Goal: Check status: Check status

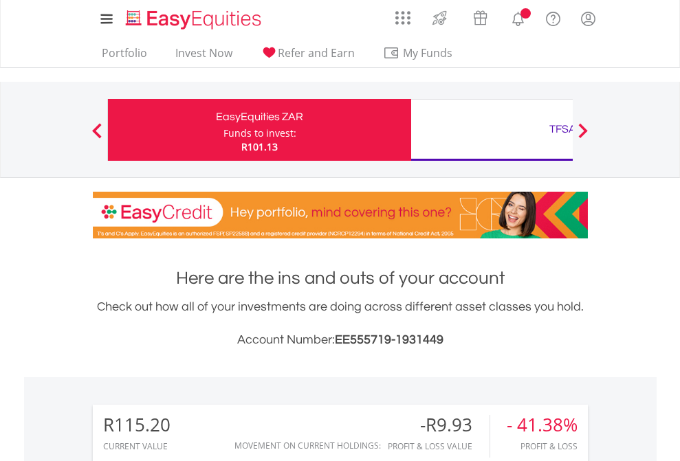
scroll to position [132, 216]
click at [223, 130] on div "Funds to invest:" at bounding box center [259, 133] width 73 height 14
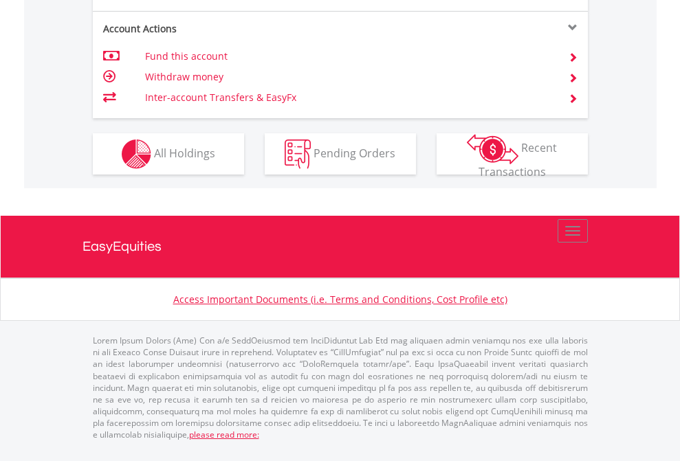
scroll to position [1290, 0]
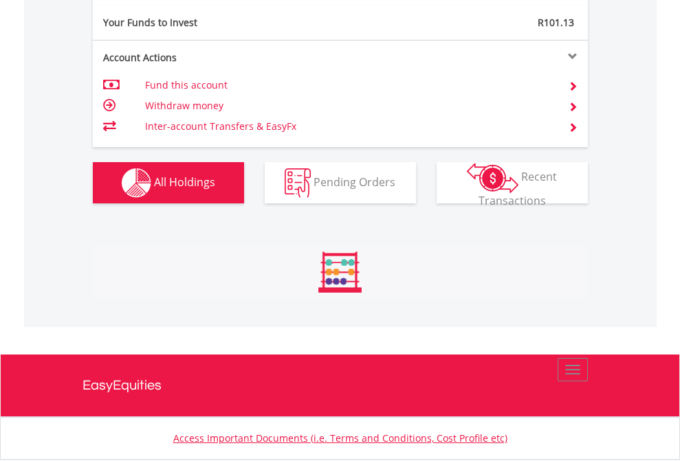
scroll to position [132, 216]
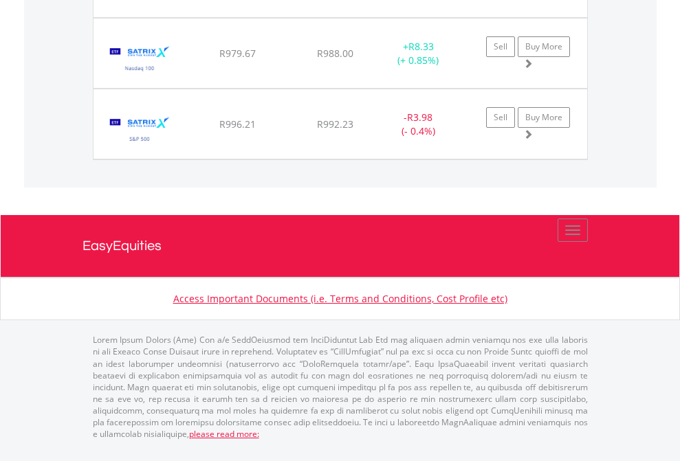
scroll to position [99, 0]
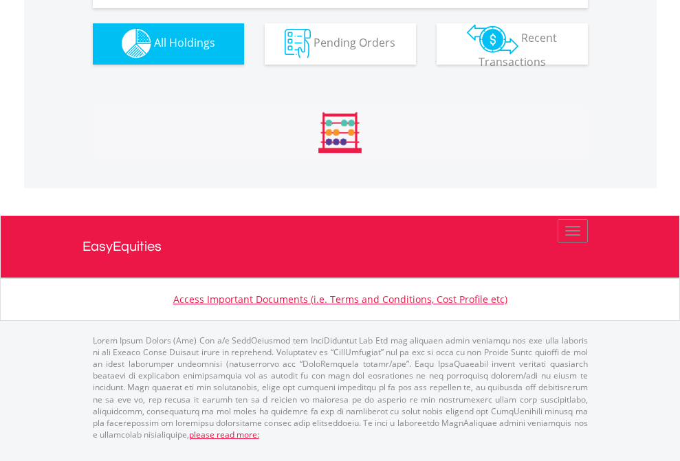
scroll to position [1361, 0]
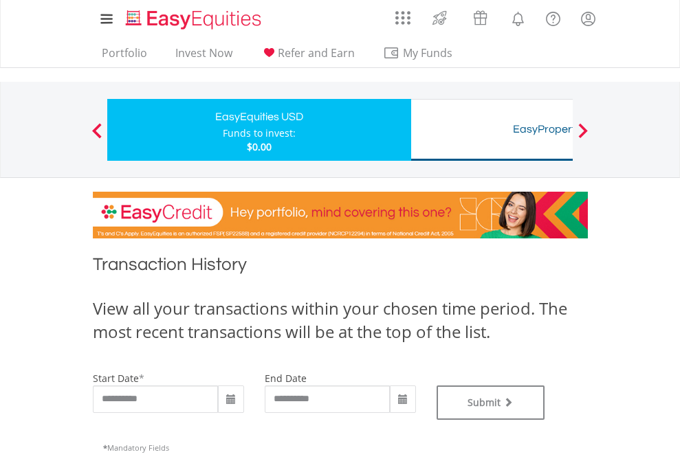
type input "**********"
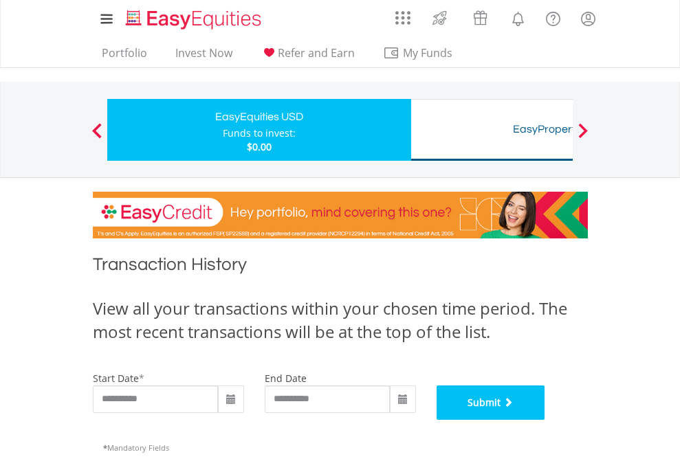
click at [545, 420] on button "Submit" at bounding box center [491, 403] width 109 height 34
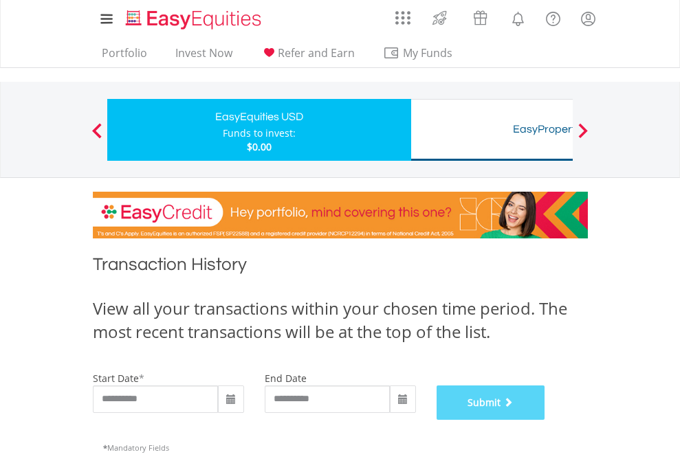
scroll to position [558, 0]
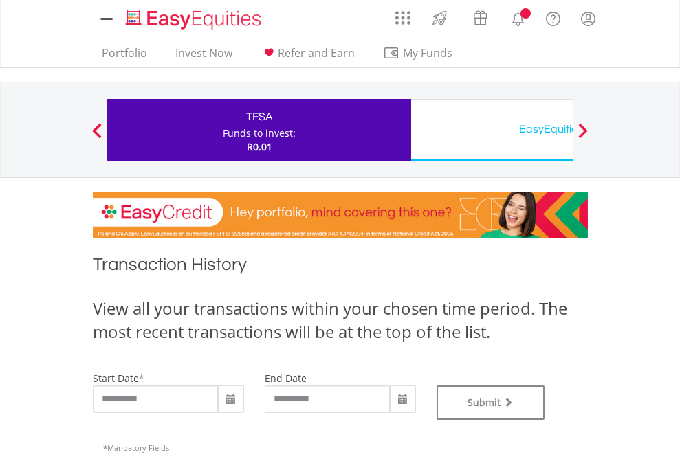
type input "**********"
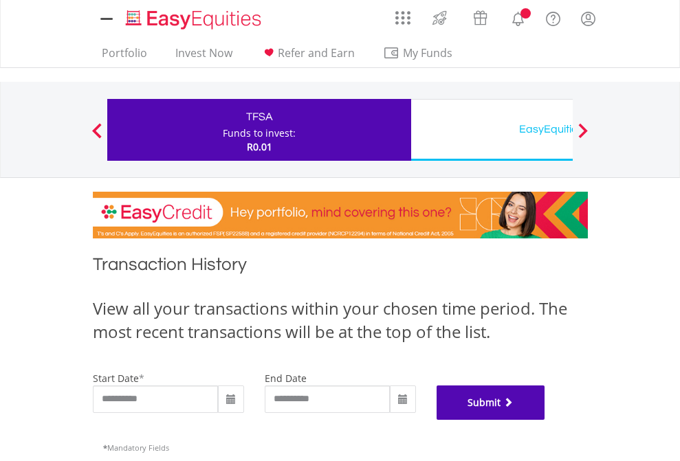
click at [545, 420] on button "Submit" at bounding box center [491, 403] width 109 height 34
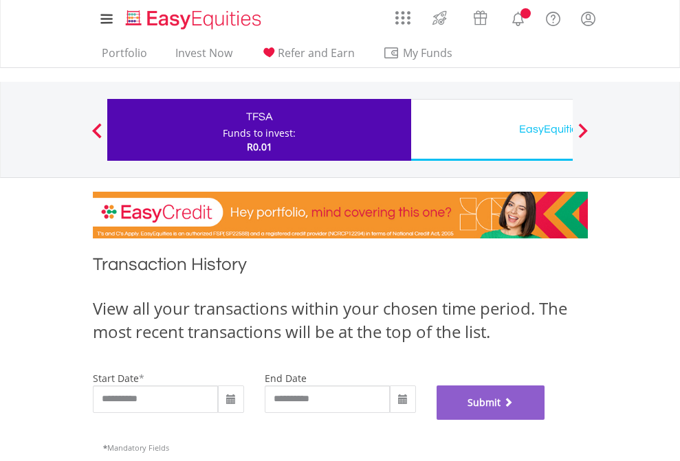
scroll to position [558, 0]
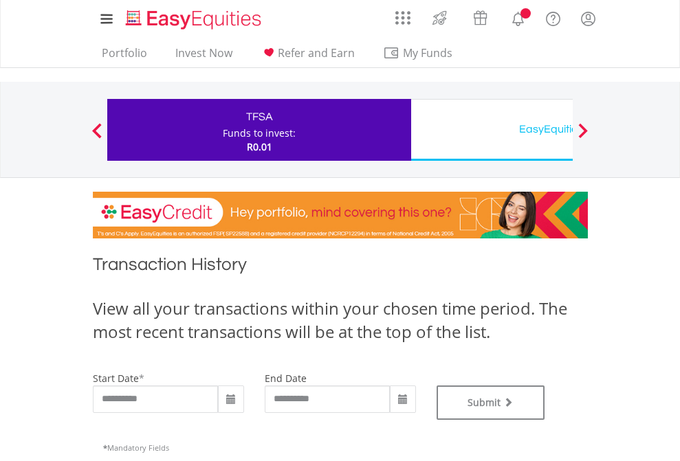
click at [492, 130] on div "EasyEquities USD" at bounding box center [562, 129] width 287 height 19
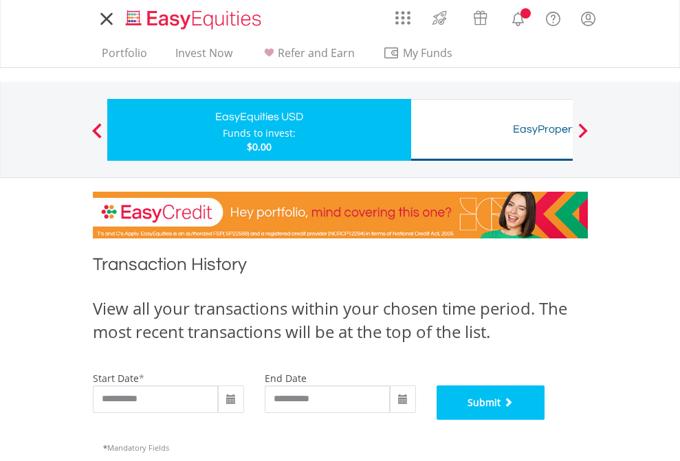
click at [545, 420] on button "Submit" at bounding box center [491, 403] width 109 height 34
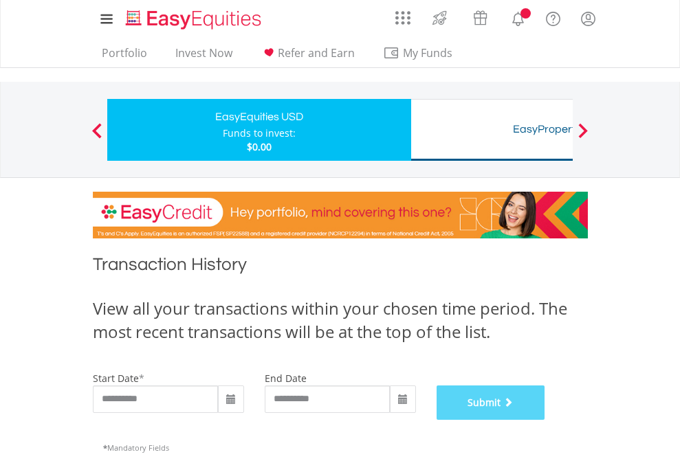
scroll to position [558, 0]
